Goal: Complete application form: Complete application form

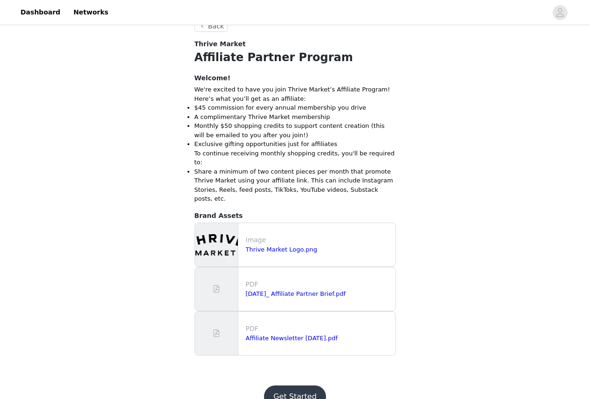
scroll to position [240, 0]
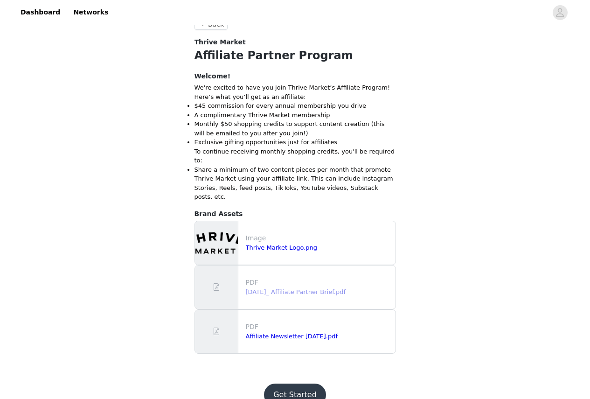
click at [267, 288] on link "[DATE]_ Affiliate Partner Brief.pdf" at bounding box center [296, 291] width 100 height 7
click at [252, 244] on link "Thrive Market Logo.png" at bounding box center [282, 247] width 72 height 7
click at [276, 333] on link "Affiliate Newsletter [DATE].pdf" at bounding box center [292, 336] width 92 height 7
click at [291, 384] on button "Get Started" at bounding box center [295, 395] width 62 height 22
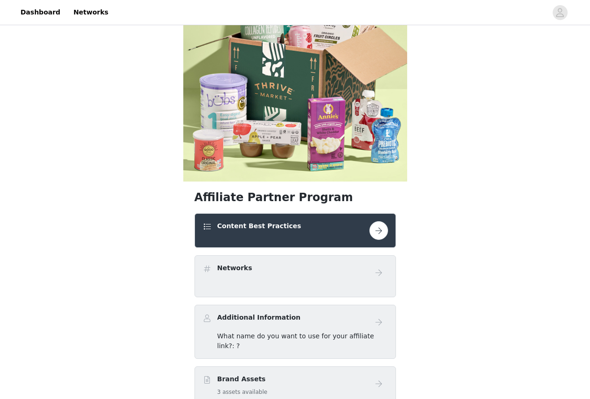
scroll to position [93, 0]
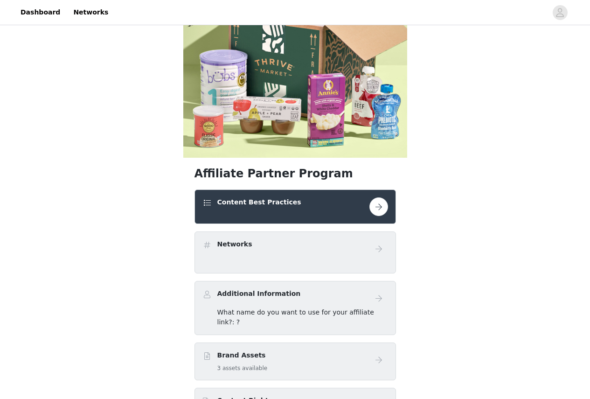
click at [377, 205] on button "button" at bounding box center [379, 206] width 19 height 19
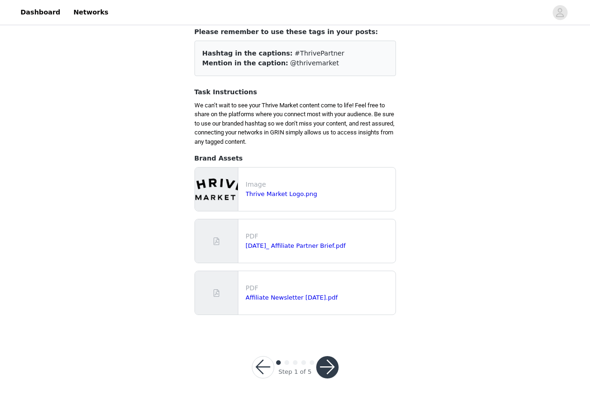
scroll to position [62, 0]
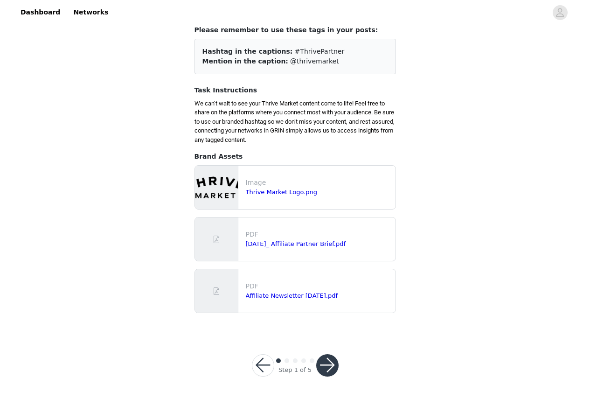
click at [327, 362] on button "button" at bounding box center [327, 365] width 22 height 22
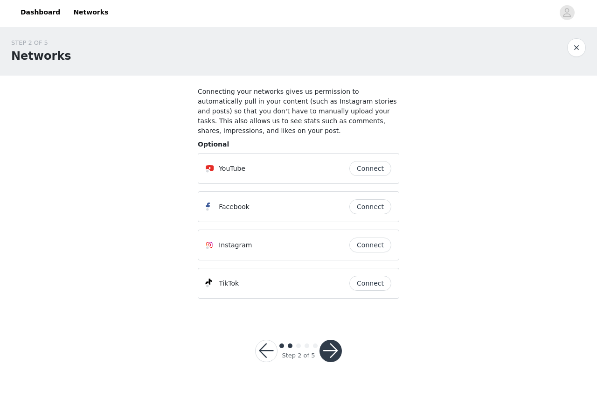
click at [367, 161] on button "Connect" at bounding box center [370, 168] width 42 height 15
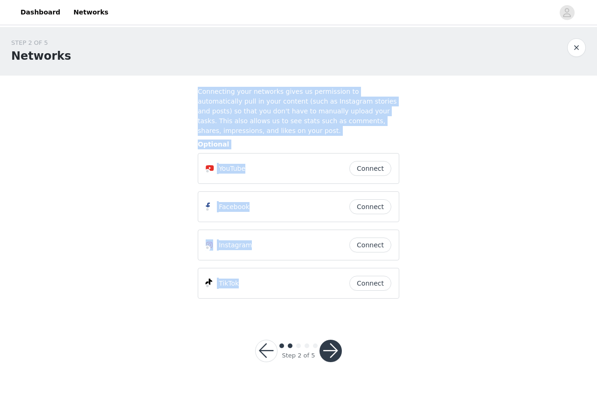
drag, startPoint x: 80, startPoint y: 79, endPoint x: 453, endPoint y: 291, distance: 429.0
click at [453, 291] on div "STEP 2 OF 5 Networks Connecting your networks gives us permission to automatica…" at bounding box center [298, 172] width 597 height 290
click at [483, 194] on div "STEP 2 OF 5 Networks Connecting your networks gives us permission to automatica…" at bounding box center [298, 172] width 597 height 290
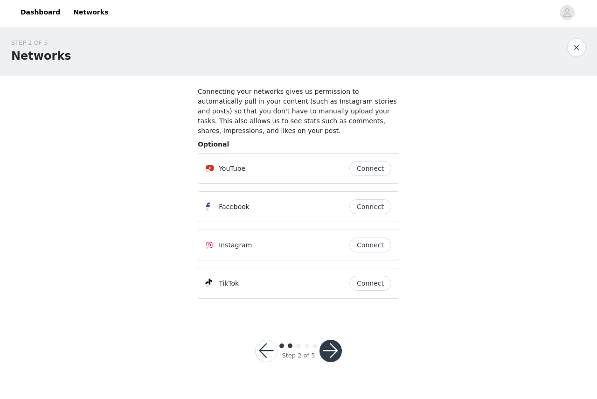
click at [355, 161] on button "Connect" at bounding box center [370, 168] width 42 height 15
click at [366, 161] on button "Connect" at bounding box center [370, 168] width 42 height 15
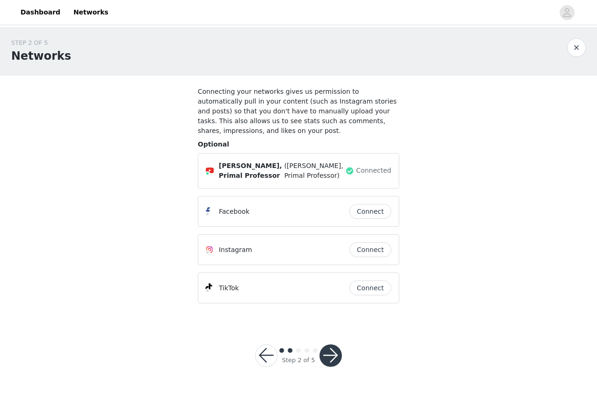
click at [327, 344] on button "button" at bounding box center [331, 355] width 22 height 22
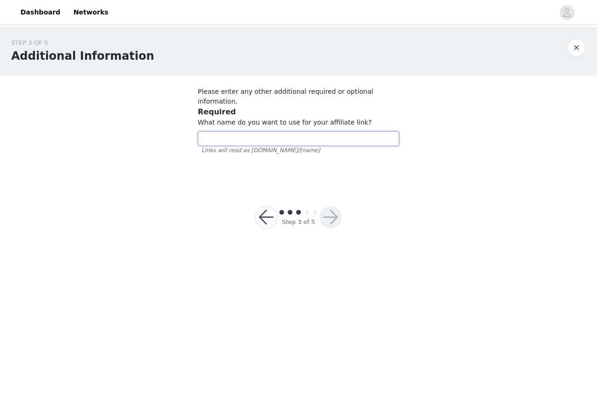
click at [293, 131] on input "text" at bounding box center [299, 138] width 202 height 15
type input "T"
type input "theprimalprofessor"
click at [339, 209] on button "button" at bounding box center [331, 217] width 22 height 22
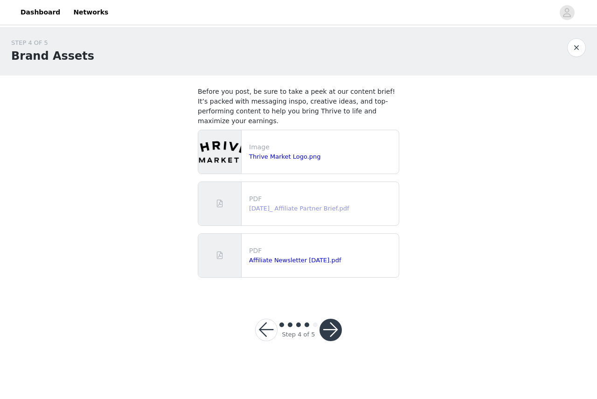
click at [328, 205] on link "[DATE]_ Affiliate Partner Brief.pdf" at bounding box center [299, 208] width 100 height 7
click at [332, 319] on button "button" at bounding box center [331, 330] width 22 height 22
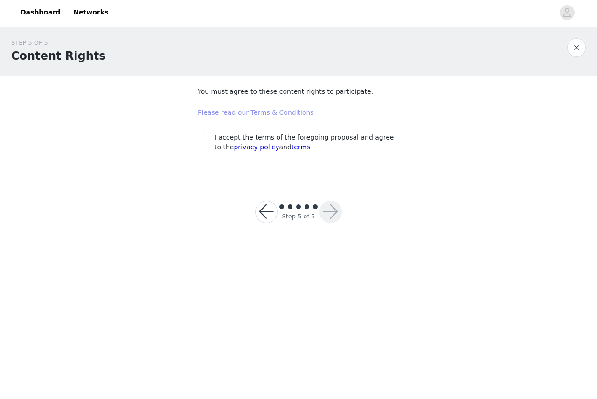
click at [285, 111] on link "Please read our Terms & Conditions" at bounding box center [256, 112] width 116 height 7
click at [201, 136] on input "checkbox" at bounding box center [201, 136] width 7 height 7
checkbox input "true"
click at [332, 213] on button "button" at bounding box center [331, 212] width 22 height 22
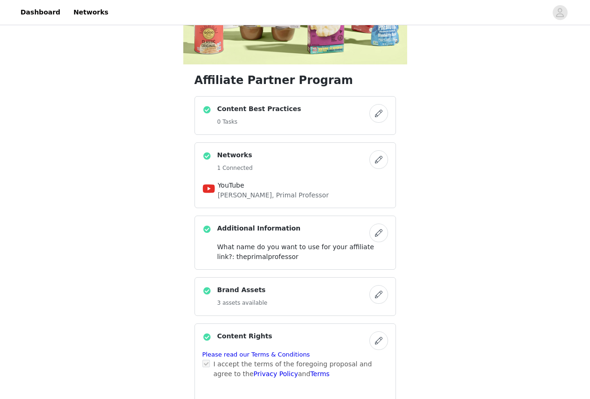
scroll to position [233, 0]
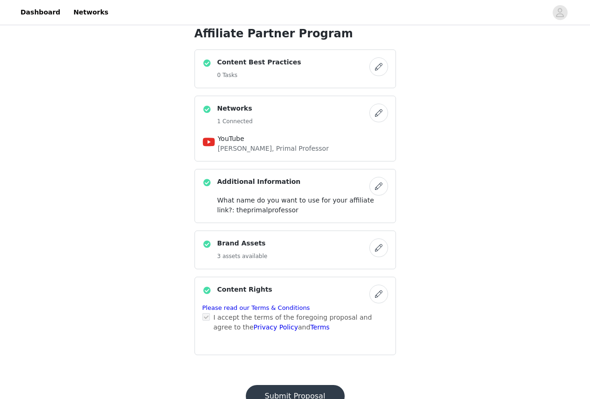
click at [312, 245] on div "Brand Assets 3 assets available" at bounding box center [285, 249] width 167 height 23
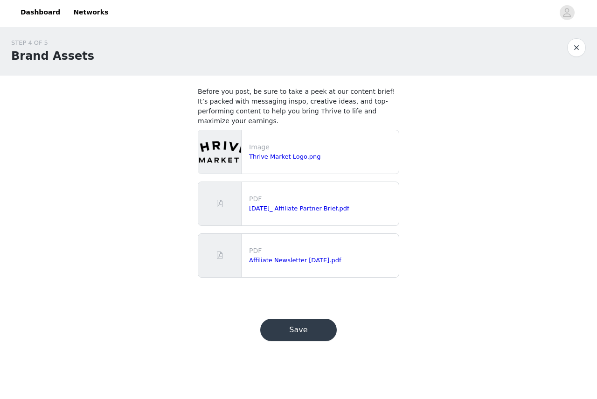
click at [325, 320] on button "Save" at bounding box center [298, 330] width 77 height 22
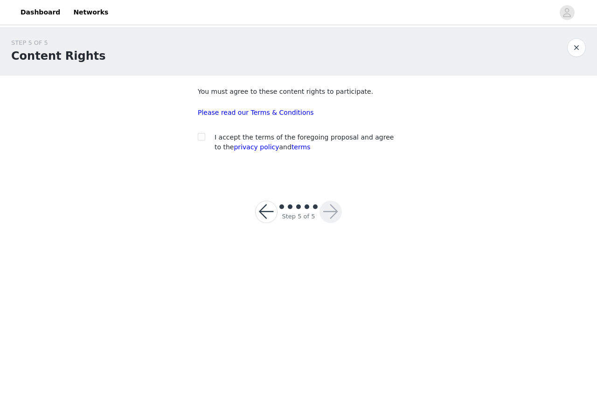
click at [575, 52] on button "button" at bounding box center [576, 47] width 19 height 19
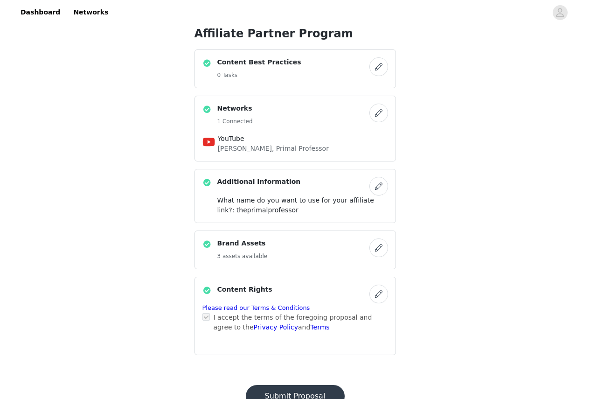
scroll to position [268, 0]
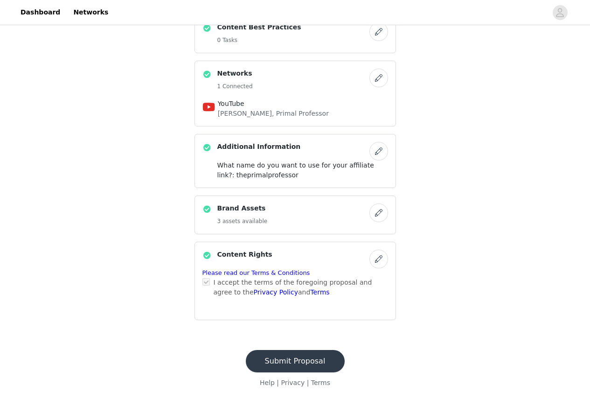
click at [302, 358] on button "Submit Proposal" at bounding box center [295, 361] width 99 height 22
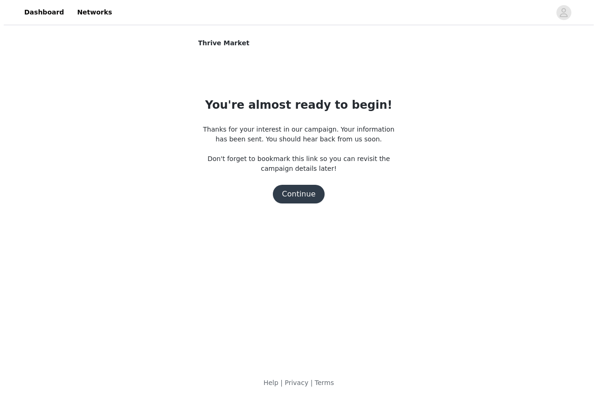
scroll to position [0, 0]
click at [307, 197] on button "Continue" at bounding box center [298, 194] width 52 height 19
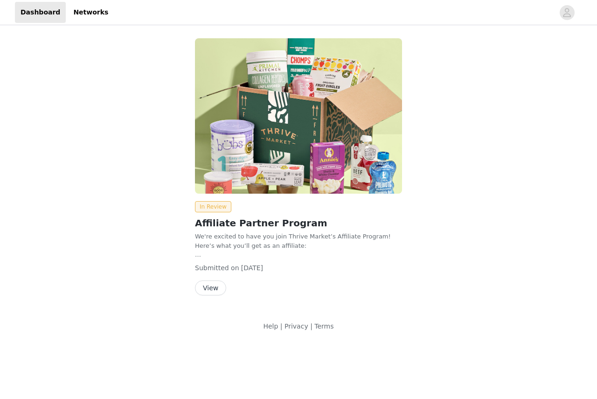
click at [215, 289] on button "View" at bounding box center [210, 287] width 31 height 15
